Goal: Task Accomplishment & Management: Use online tool/utility

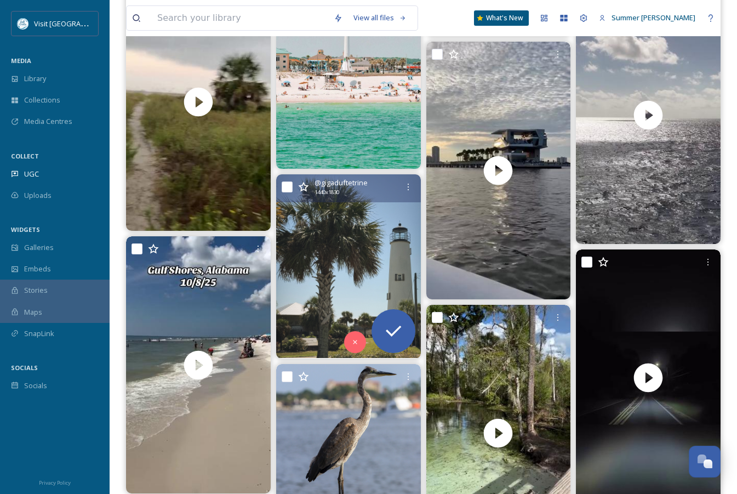
scroll to position [759, 0]
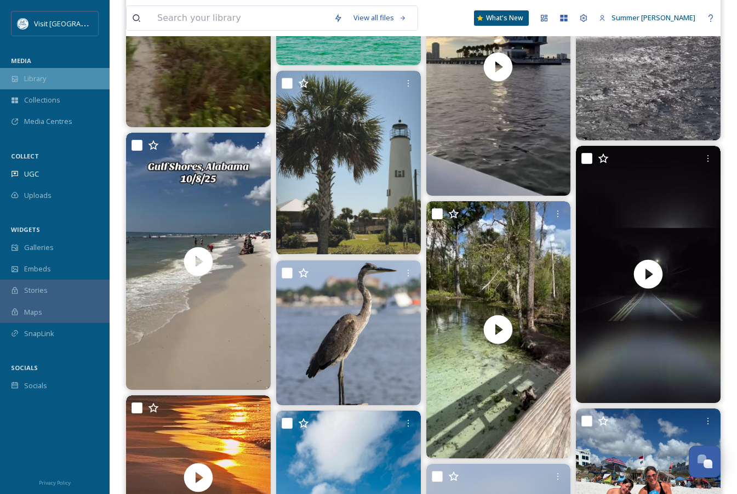
click at [27, 81] on span "Library" at bounding box center [35, 78] width 22 height 10
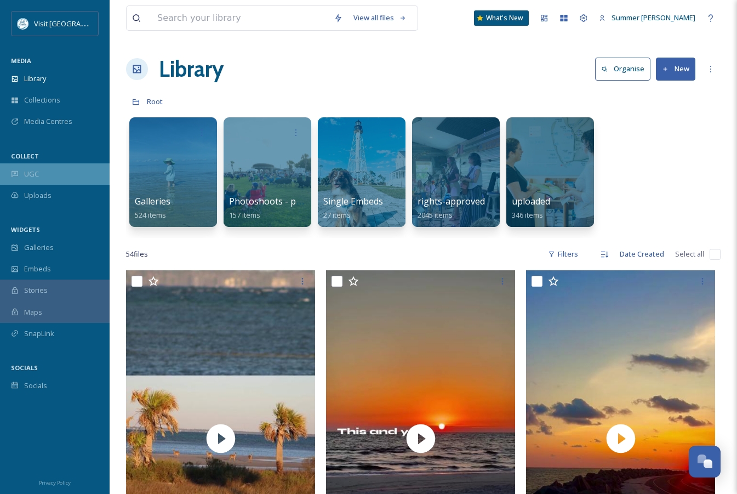
click at [35, 172] on span "UGC" at bounding box center [31, 174] width 15 height 10
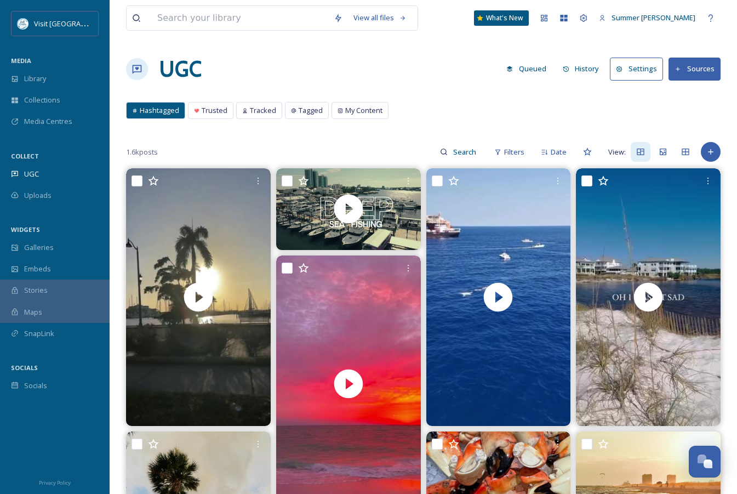
click at [688, 74] on button "Sources" at bounding box center [694, 69] width 52 height 22
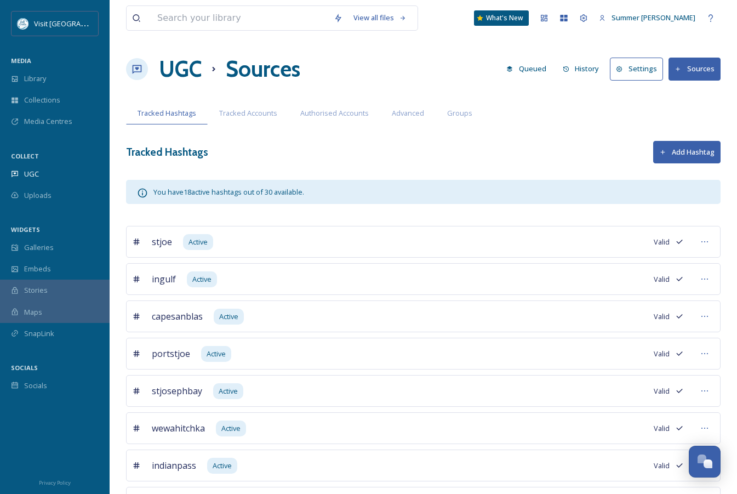
click at [692, 148] on button "Add Hashtag" at bounding box center [686, 152] width 67 height 22
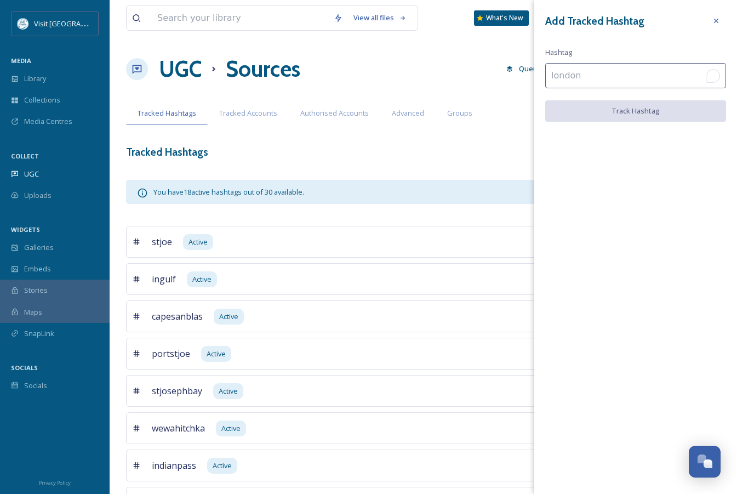
click at [600, 79] on input "To enrich screen reader interactions, please activate Accessibility in Grammarl…" at bounding box center [635, 75] width 181 height 25
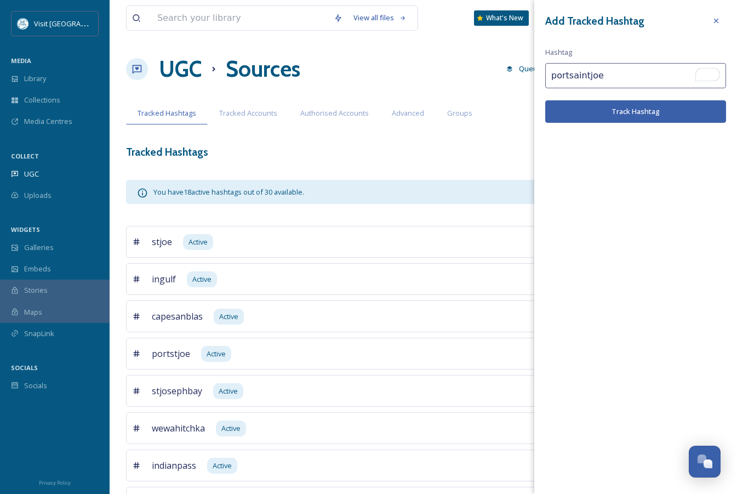
type input "portsaintjoe"
click at [617, 112] on button "Track Hashtag" at bounding box center [635, 111] width 181 height 22
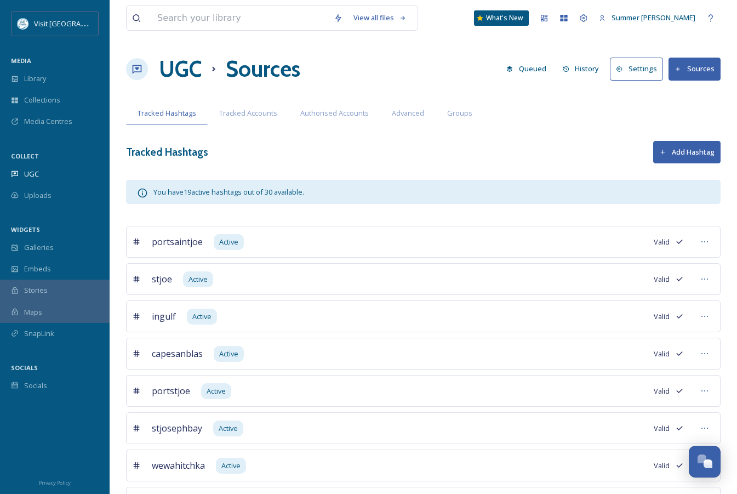
click at [670, 153] on button "Add Hashtag" at bounding box center [686, 152] width 67 height 22
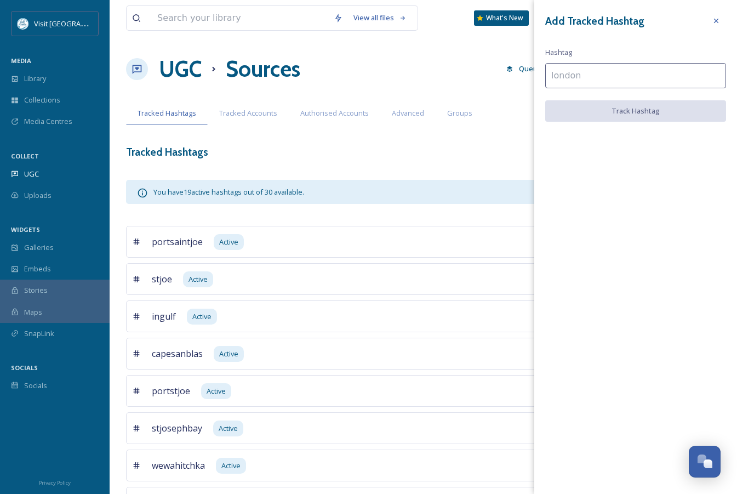
click at [593, 73] on input at bounding box center [635, 75] width 181 height 25
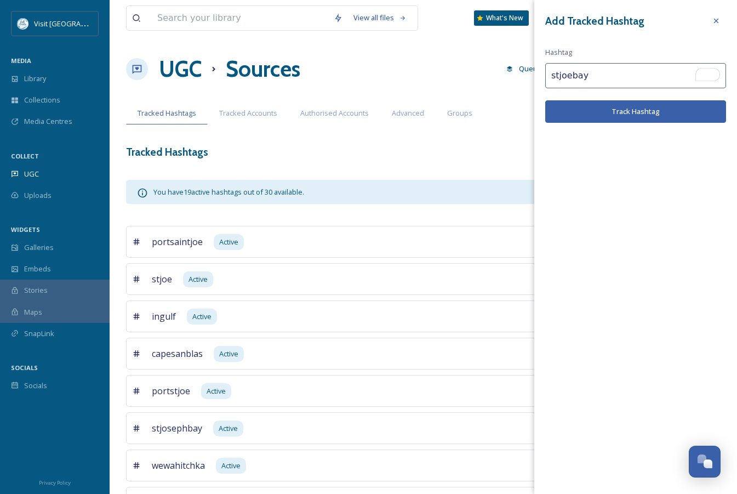
type input "stjoebay"
click at [627, 117] on button "Track Hashtag" at bounding box center [635, 111] width 181 height 22
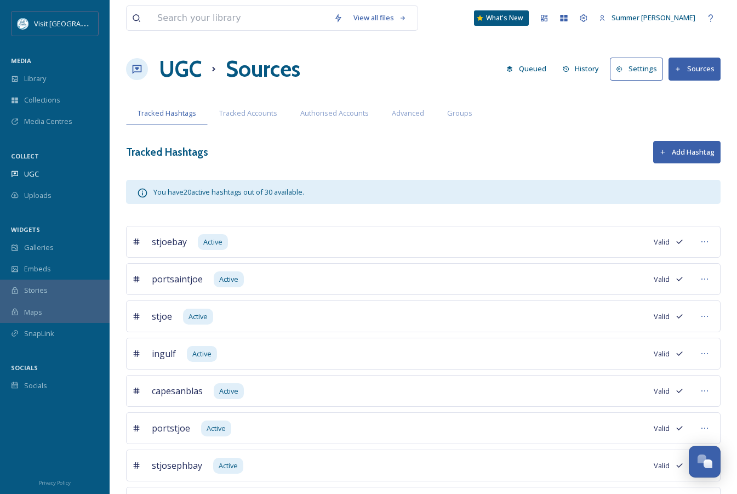
scroll to position [586, 0]
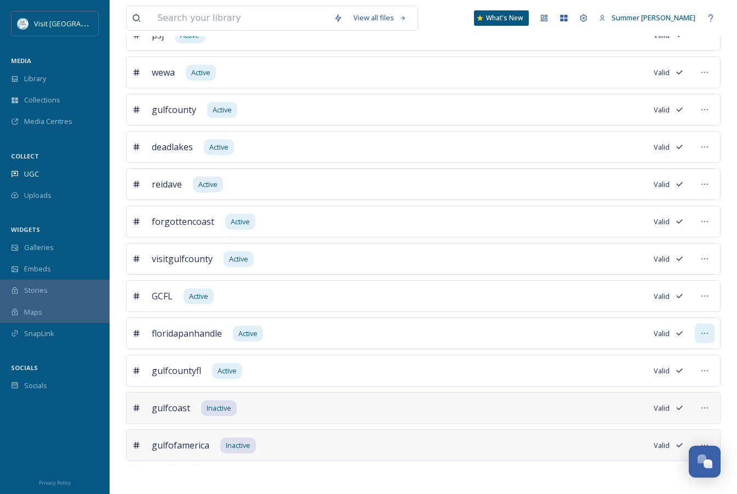
click at [708, 331] on icon at bounding box center [704, 333] width 9 height 9
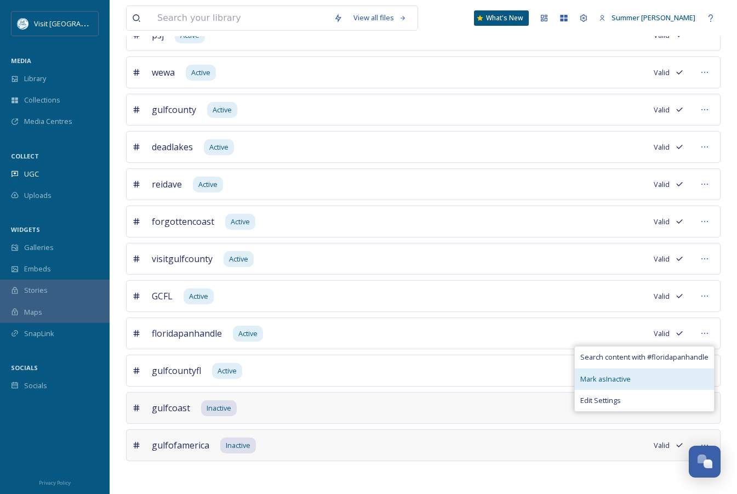
click at [602, 378] on span "Mark as Inactive" at bounding box center [605, 379] width 50 height 10
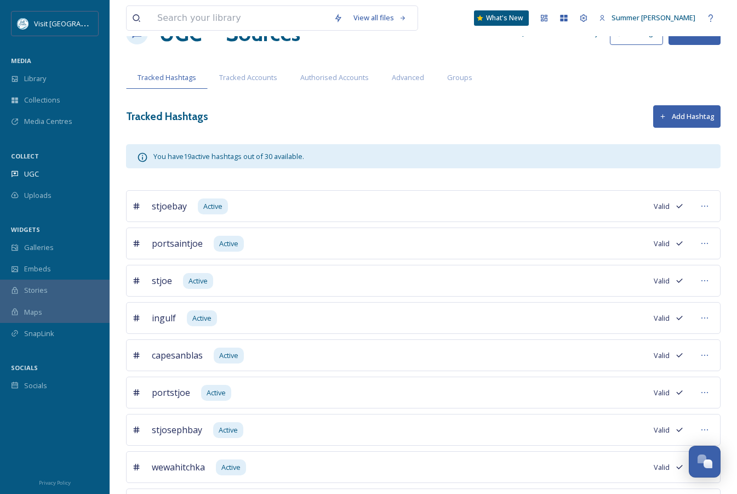
scroll to position [0, 0]
